Goal: Information Seeking & Learning: Learn about a topic

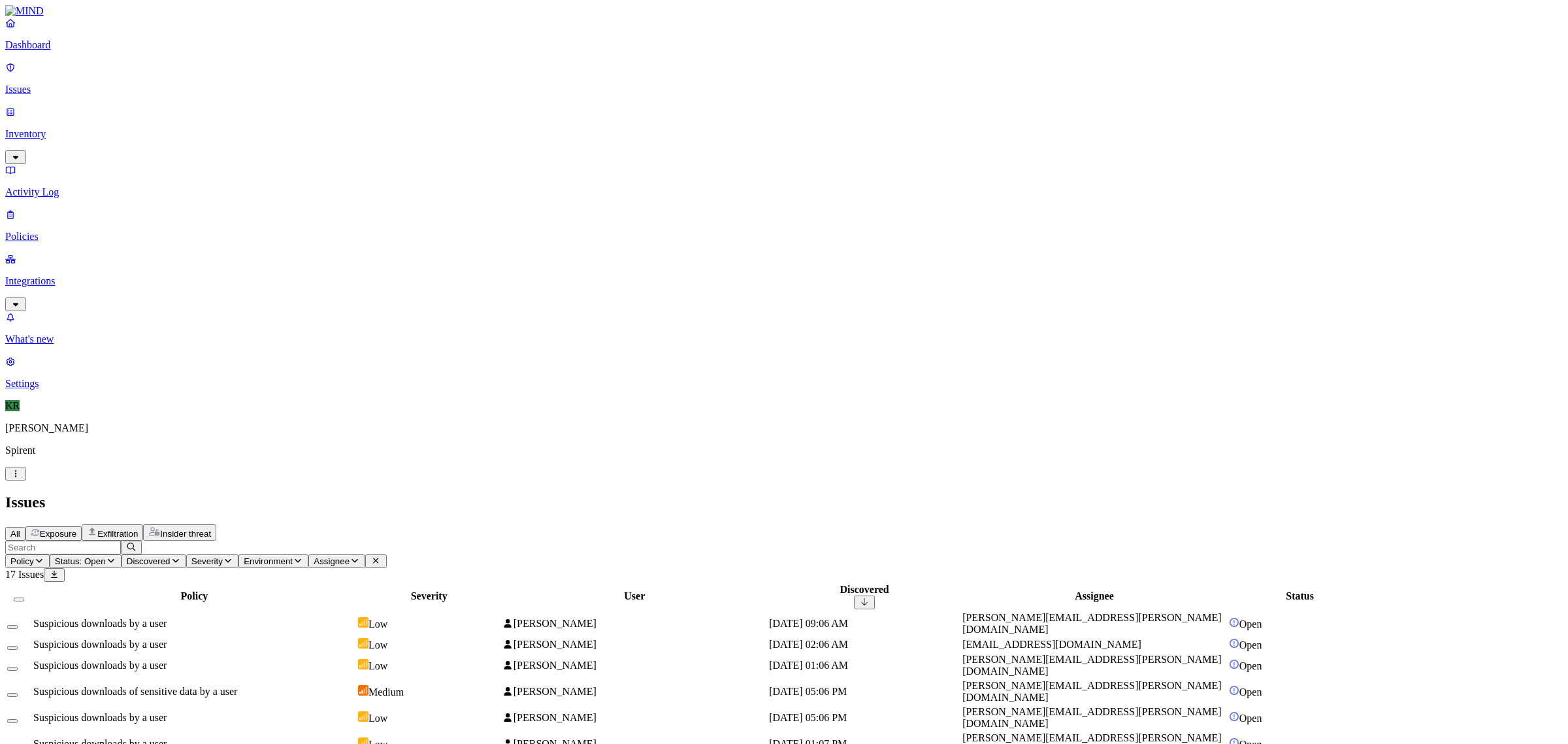
click at [356, 618] on div "Suspicious downloads by a user" at bounding box center [195, 624] width 322 height 12
click at [596, 639] on span "[PERSON_NAME]" at bounding box center [549, 644] width 94 height 11
